Goal: Find specific page/section: Find specific page/section

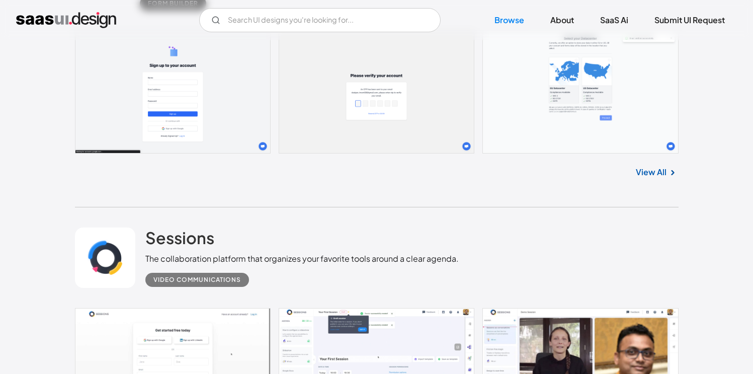
scroll to position [3842, 0]
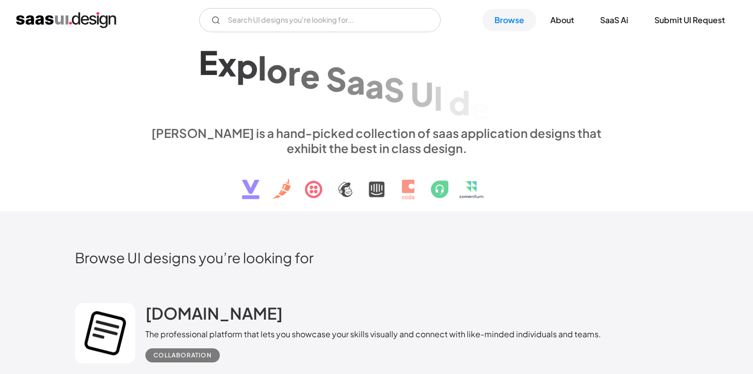
scroll to position [16, 0]
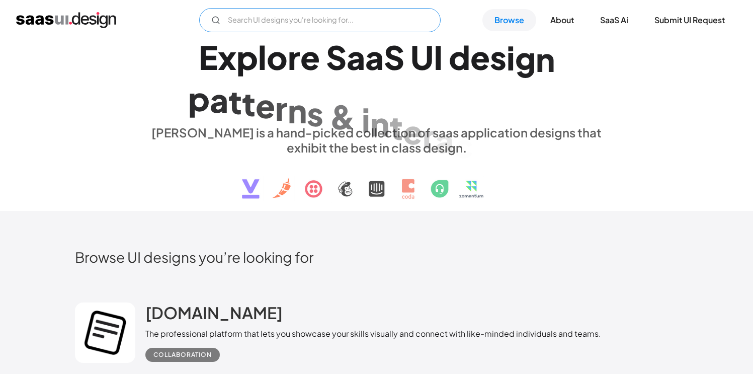
click at [261, 19] on input "Email Form" at bounding box center [320, 20] width 242 height 24
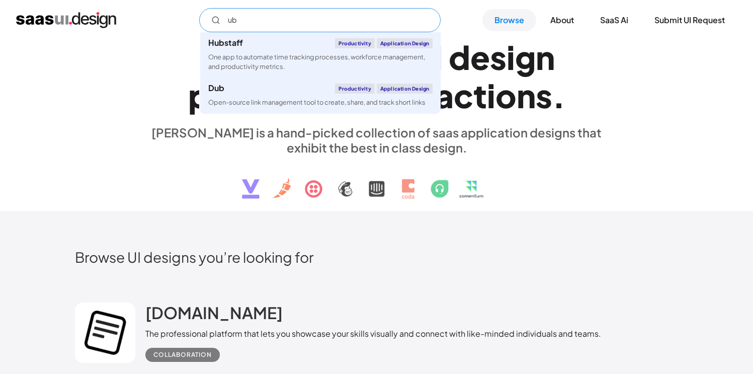
type input "u"
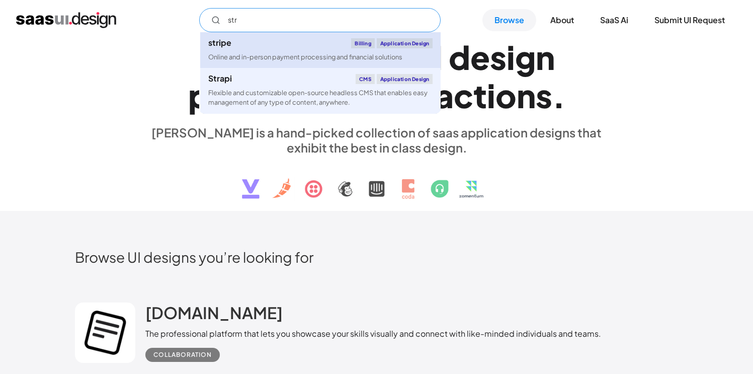
click at [293, 49] on link "stripe Billing Application Design Online and in-person payment processing and f…" at bounding box center [320, 50] width 241 height 36
type input "str"
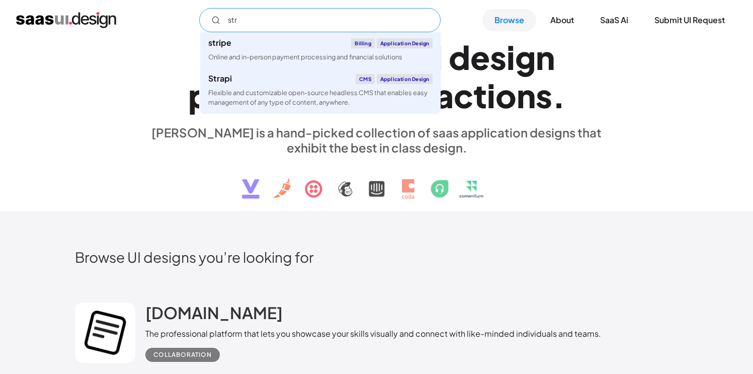
scroll to position [0, 0]
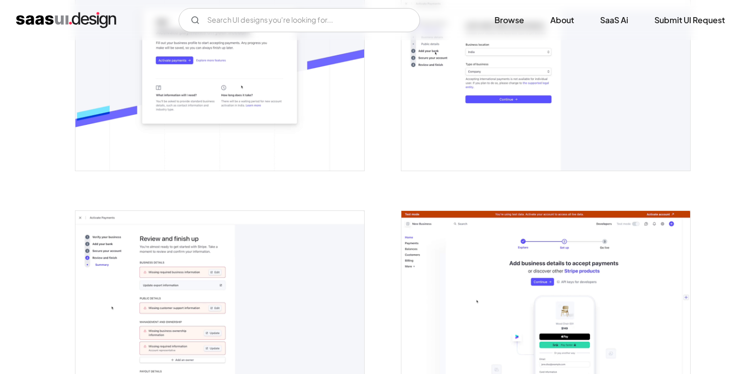
scroll to position [566, 0]
